Goal: Task Accomplishment & Management: Manage account settings

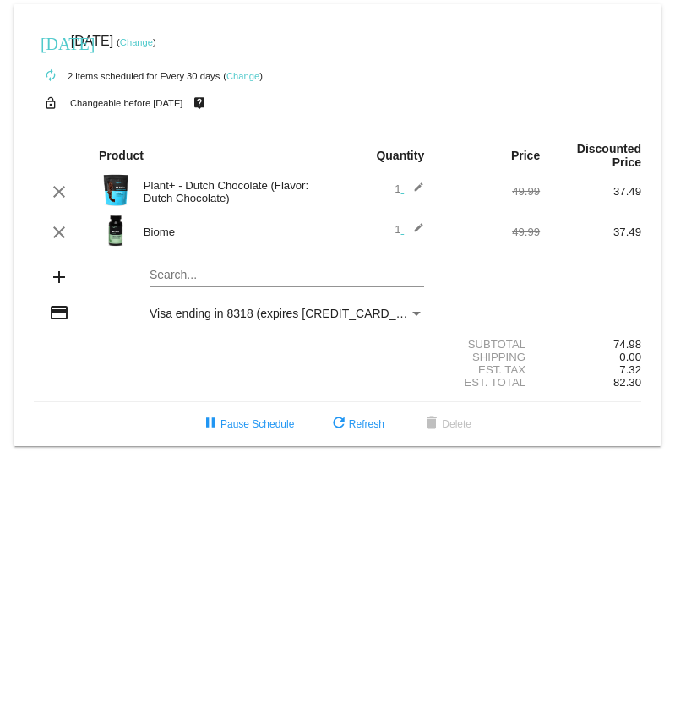
click at [59, 278] on mat-icon "add" at bounding box center [59, 277] width 20 height 20
click at [220, 280] on mat-card "today Sep 19 2025 ( Change ) autorenew 2 items scheduled for Every 30 days ( Ch…" at bounding box center [338, 225] width 648 height 442
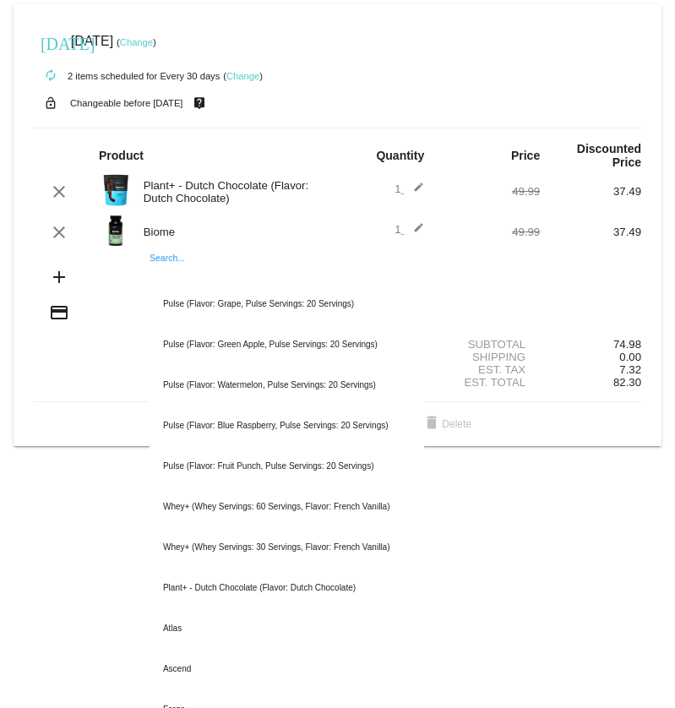
type input "c"
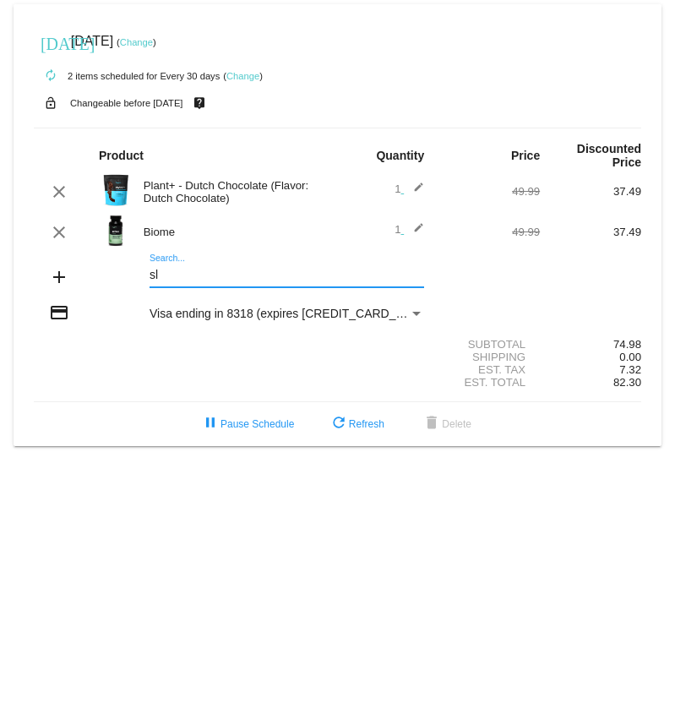
type input "s"
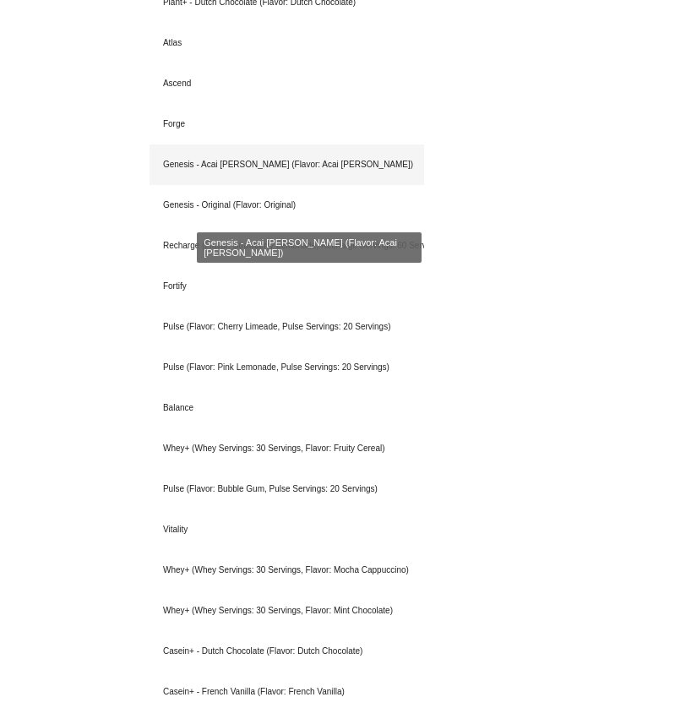
scroll to position [613, 0]
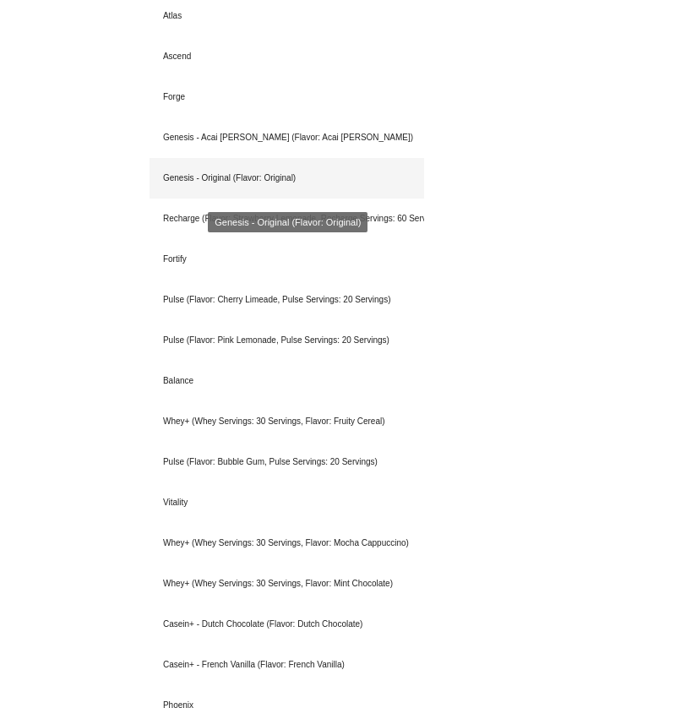
click at [292, 189] on div "Genesis - Original (Flavor: Original)" at bounding box center [287, 178] width 275 height 41
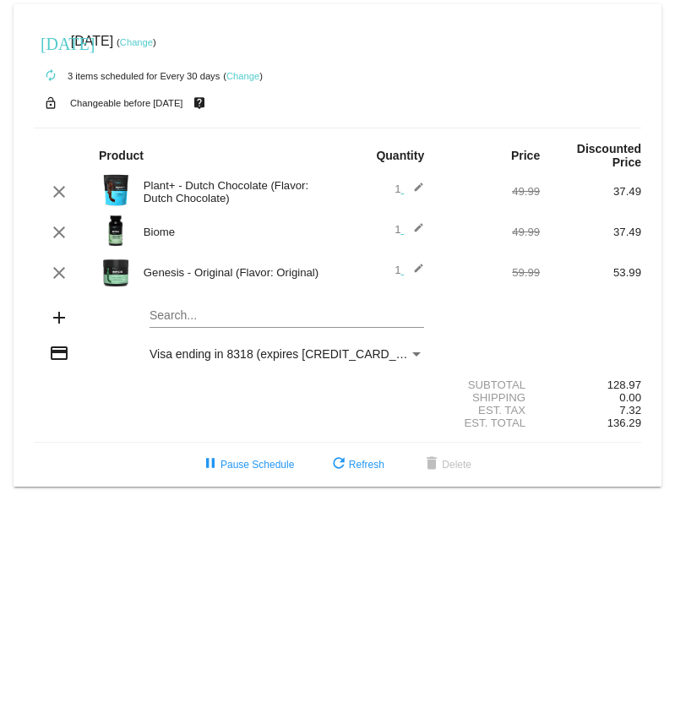
click at [194, 325] on div "Search..." at bounding box center [287, 311] width 275 height 33
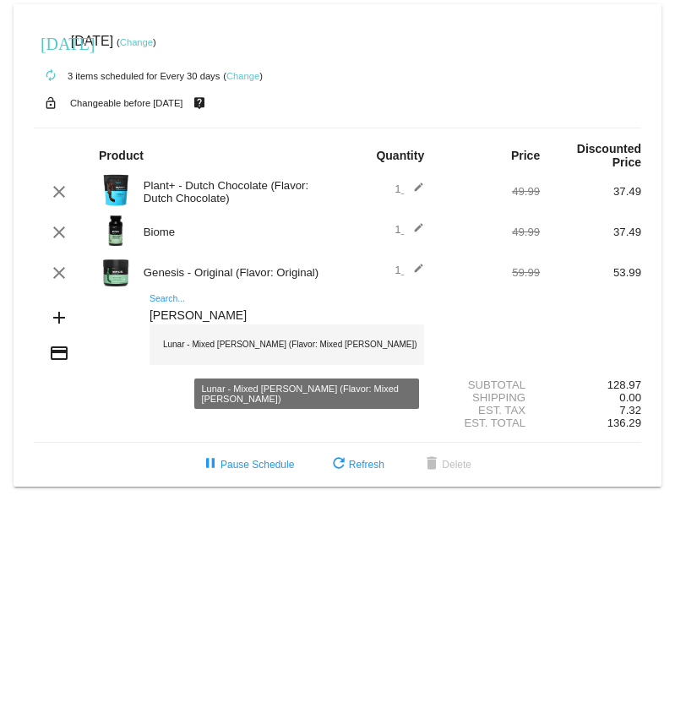
type input "luna"
click at [200, 349] on div "Lunar - Mixed Berry (Flavor: Mixed Berry)" at bounding box center [287, 345] width 275 height 41
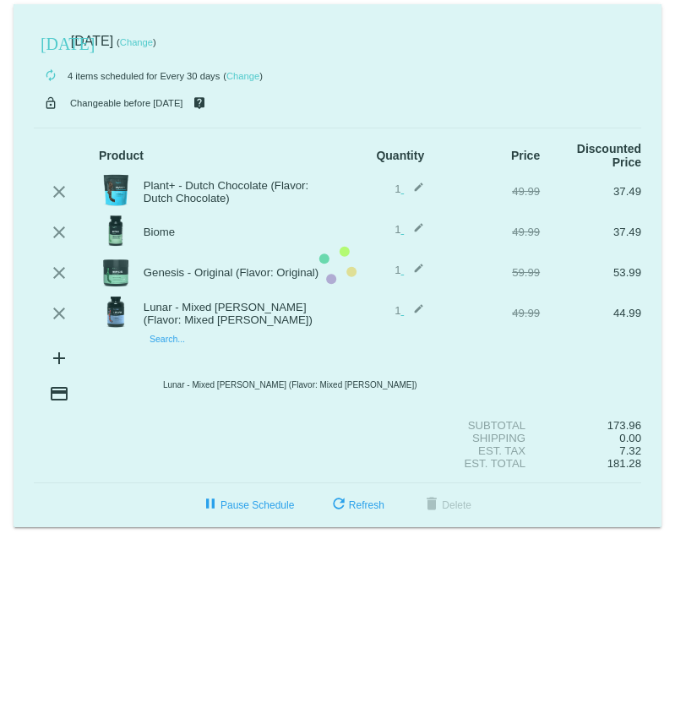
click at [192, 357] on mat-card "today Sep 19 2025 ( Change ) autorenew 4 items scheduled for Every 30 days ( Ch…" at bounding box center [338, 265] width 648 height 523
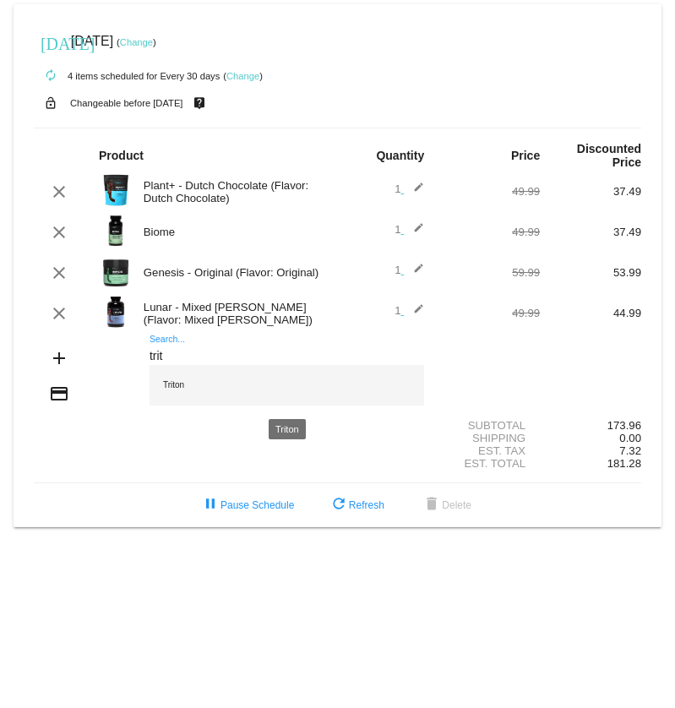
type input "trit"
click at [200, 385] on div "Triton" at bounding box center [287, 385] width 275 height 41
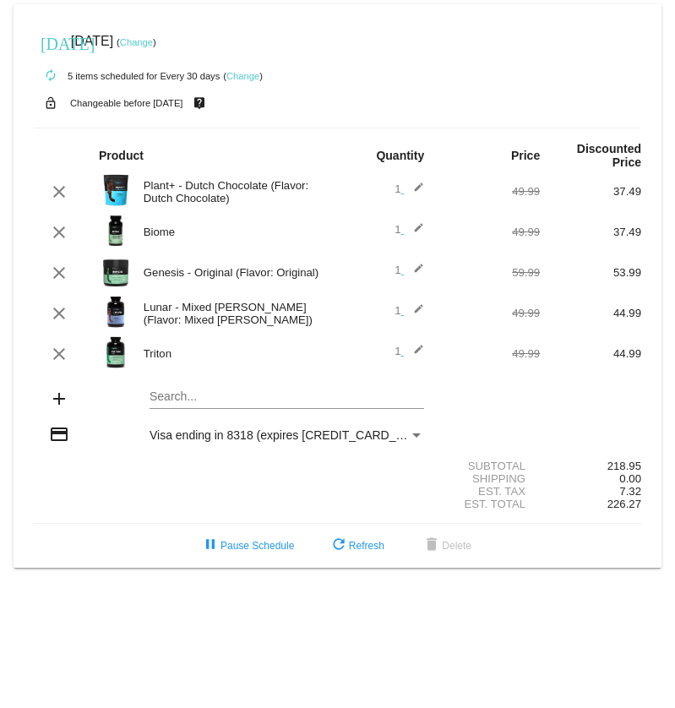
click at [249, 74] on link "Change" at bounding box center [243, 76] width 33 height 10
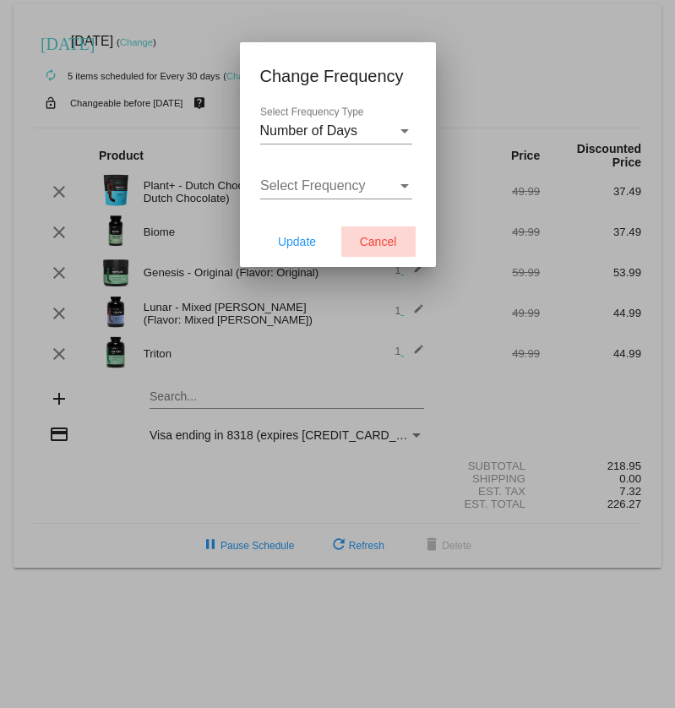
click at [370, 239] on span "Cancel" at bounding box center [378, 242] width 37 height 14
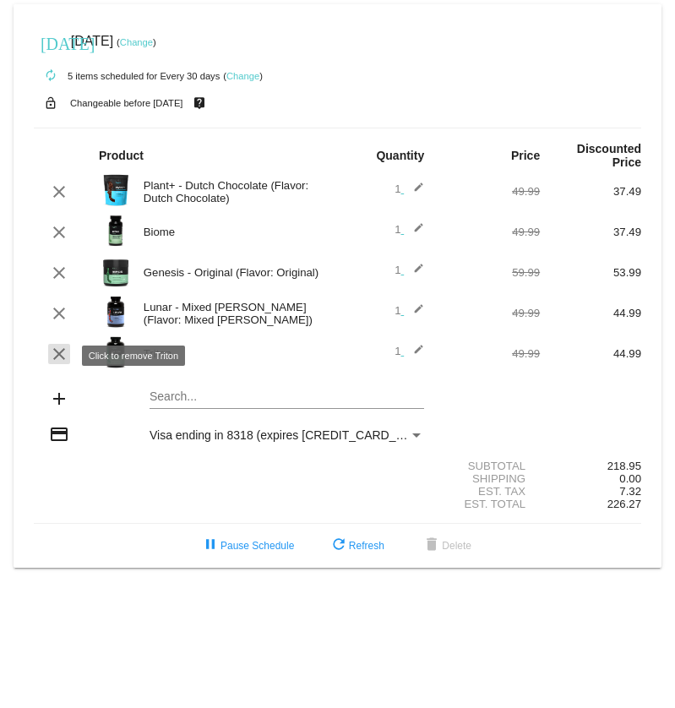
click at [56, 350] on mat-icon "clear" at bounding box center [59, 354] width 20 height 20
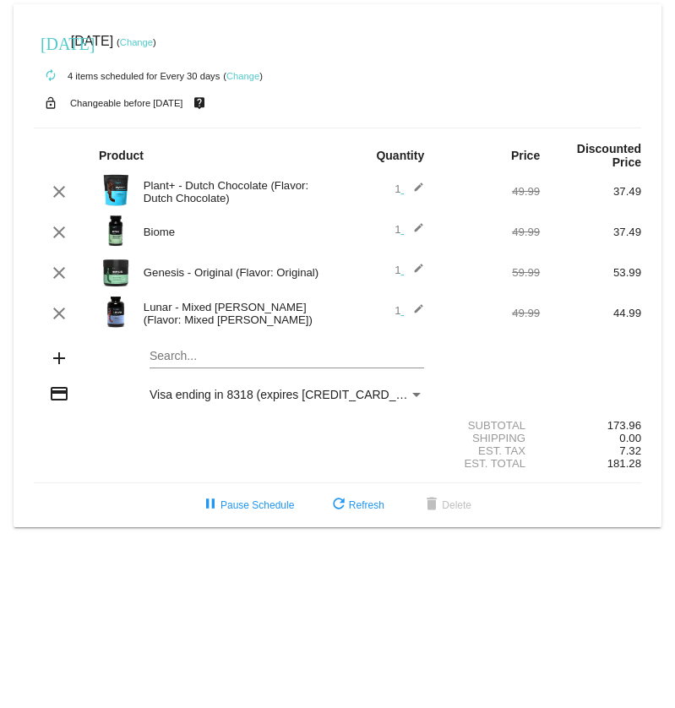
click at [243, 77] on link "Change" at bounding box center [243, 76] width 33 height 10
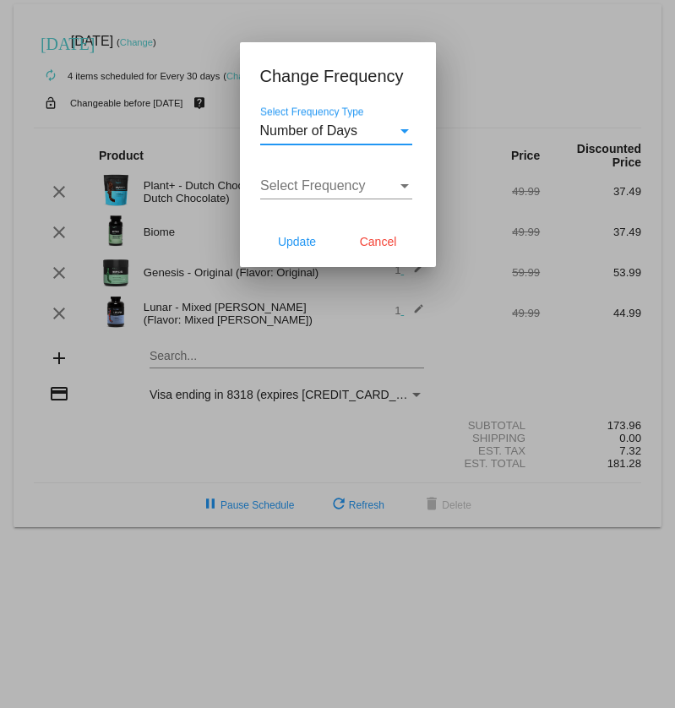
click at [314, 135] on span "Number of Days" at bounding box center [309, 130] width 98 height 14
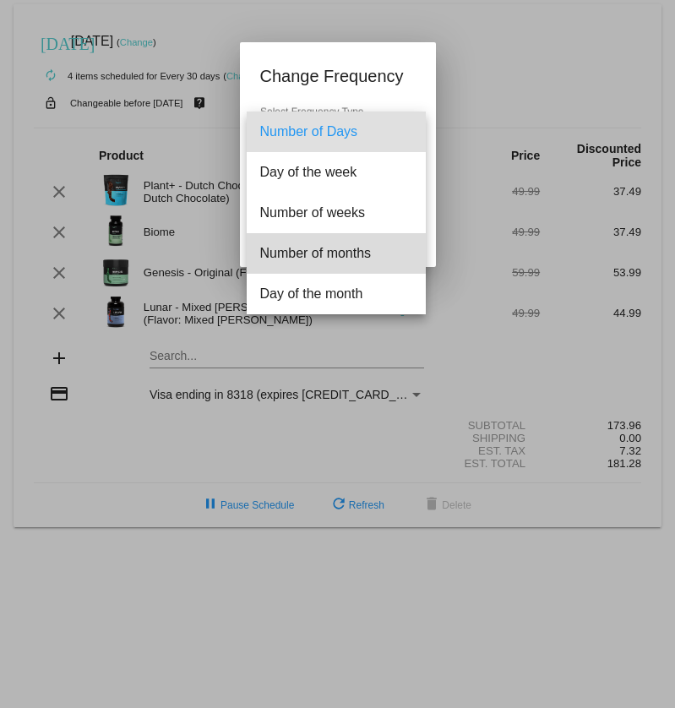
click at [336, 260] on span "Number of months" at bounding box center [336, 253] width 152 height 41
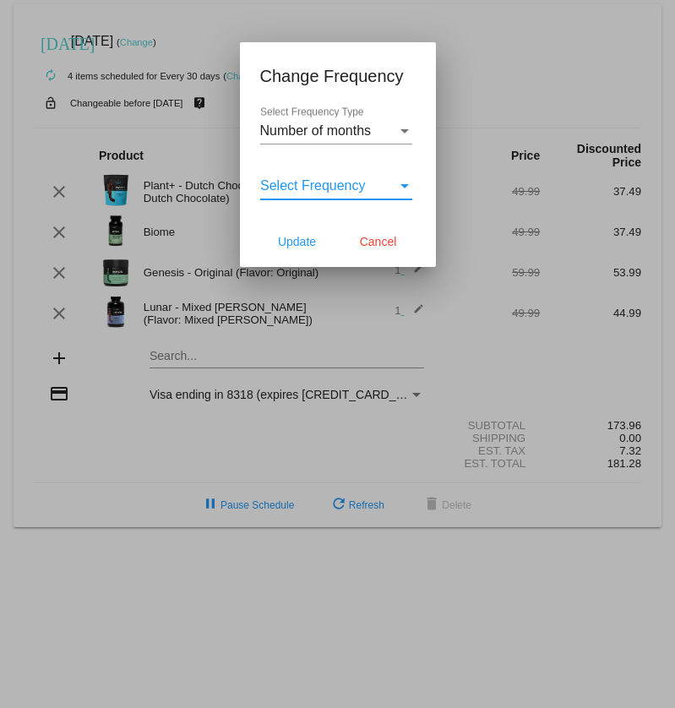
click at [336, 189] on span "Select Frequency" at bounding box center [313, 185] width 106 height 14
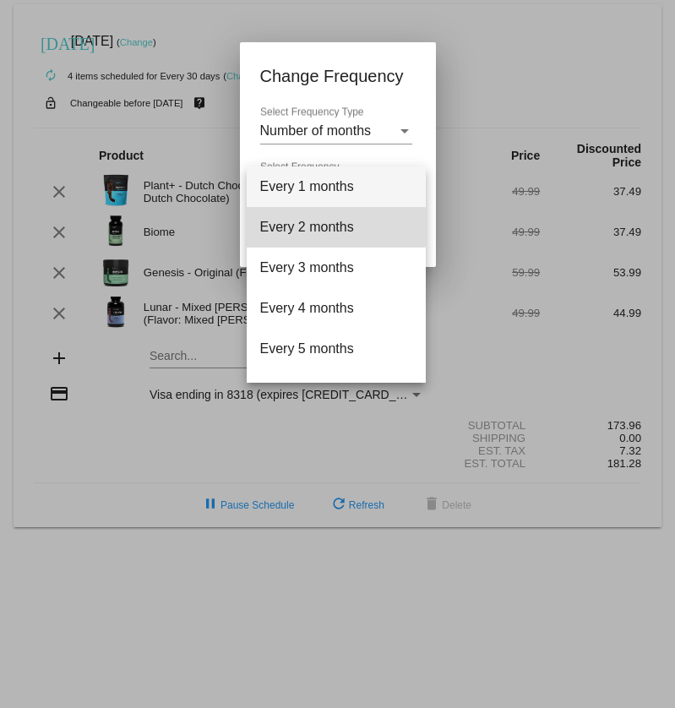
click at [333, 227] on span "Every 2 months" at bounding box center [336, 227] width 152 height 41
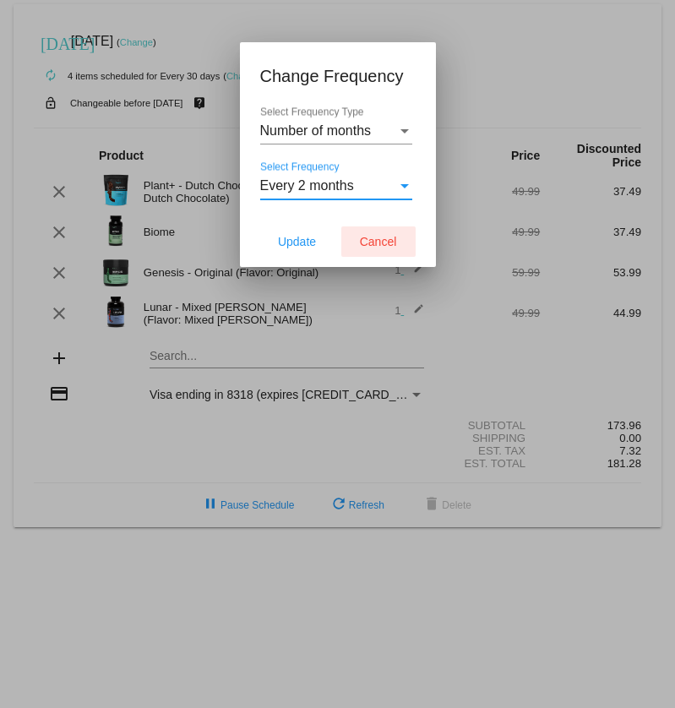
click at [380, 238] on span "Cancel" at bounding box center [378, 242] width 37 height 14
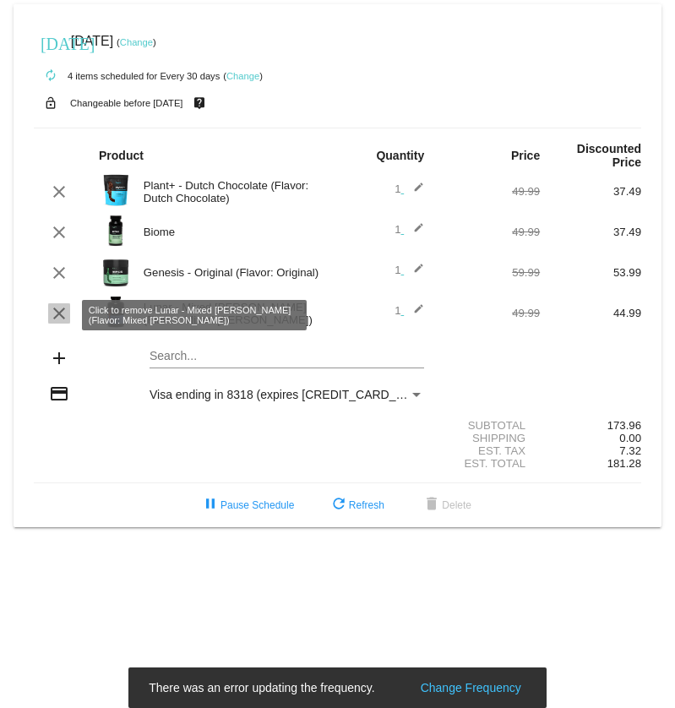
click at [57, 320] on mat-icon "clear" at bounding box center [59, 313] width 20 height 20
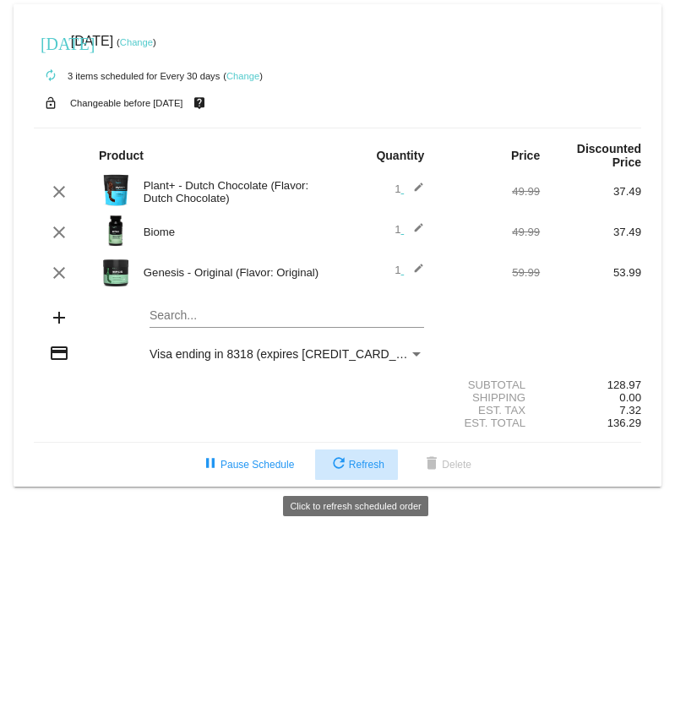
click at [372, 466] on span "refresh Refresh" at bounding box center [357, 465] width 56 height 12
click at [353, 396] on div "Shipping 0.00" at bounding box center [338, 397] width 608 height 13
